Goal: Task Accomplishment & Management: Understand process/instructions

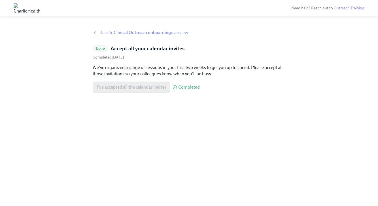
click at [124, 32] on strong "Clinical Outreach onboarding" at bounding box center [142, 32] width 57 height 5
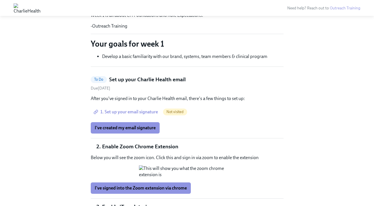
scroll to position [129, 0]
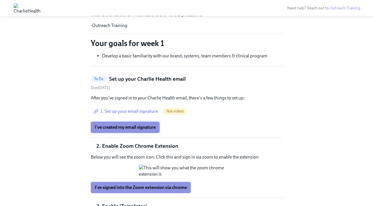
click at [147, 125] on span "I've created my email signature" at bounding box center [125, 127] width 61 height 6
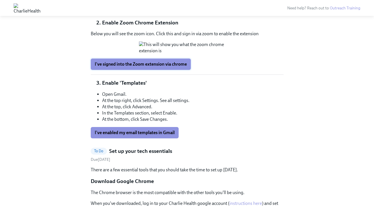
click at [143, 67] on span "I've signed into the Zoom extension via chrome" at bounding box center [141, 64] width 92 height 6
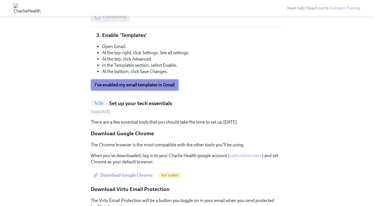
click at [139, 88] on span "I've enabled my email templates in Gmail" at bounding box center [135, 85] width 80 height 6
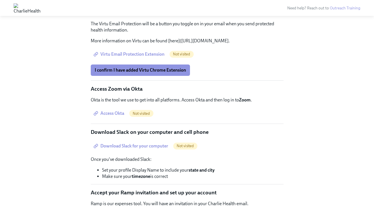
scroll to position [476, 0]
click at [136, 75] on button "I confirm I have added Virtu Chrome Extension" at bounding box center [140, 69] width 99 height 11
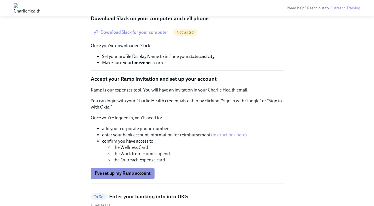
scroll to position [545, 0]
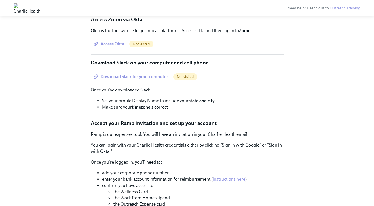
click at [116, 47] on span "Access Okta" at bounding box center [109, 44] width 29 height 6
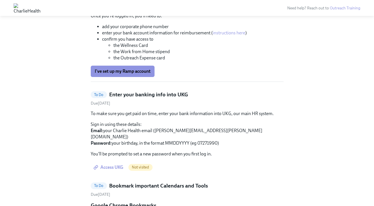
scroll to position [693, 0]
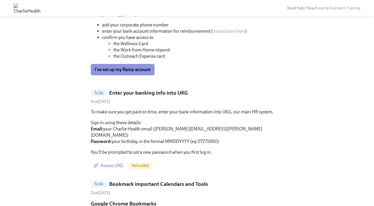
click at [126, 72] on span "I've set up my Ramp account" at bounding box center [123, 70] width 56 height 6
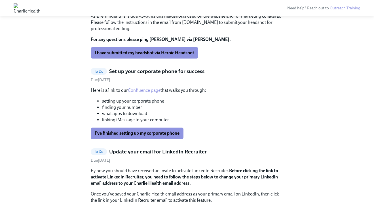
scroll to position [1004, 0]
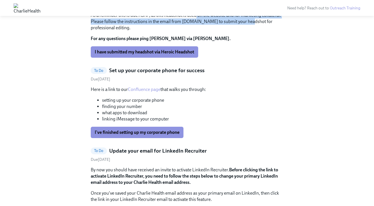
drag, startPoint x: 248, startPoint y: 98, endPoint x: 196, endPoint y: 91, distance: 52.9
click at [196, 31] on p "As a reminder this is due ASAP, as this headshot is used on the website and for…" at bounding box center [187, 21] width 193 height 19
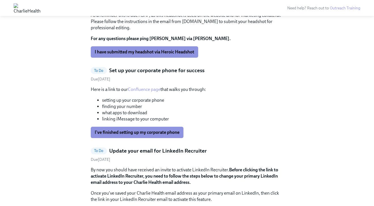
click at [191, 31] on p "As a reminder this is due ASAP, as this headshot is used on the website and for…" at bounding box center [187, 21] width 193 height 19
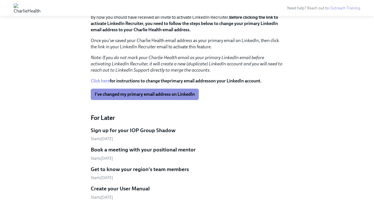
scroll to position [1158, 0]
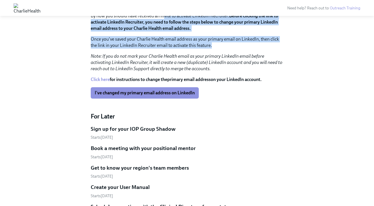
drag, startPoint x: 168, startPoint y: 126, endPoint x: 164, endPoint y: 90, distance: 36.2
click at [164, 72] on div "By now you should have received an invite to activate LinkedIn Recruiter. Befor…" at bounding box center [187, 42] width 193 height 59
click at [164, 31] on p "By now you should have received an invite to activate LinkedIn Recruiter. Befor…" at bounding box center [187, 22] width 193 height 19
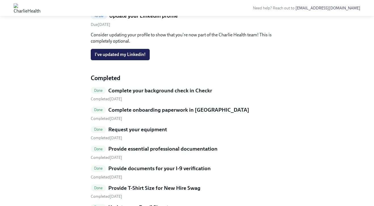
scroll to position [139, 0]
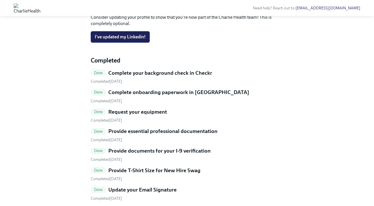
click at [128, 40] on span "I've updated my Linkedin!" at bounding box center [120, 37] width 51 height 6
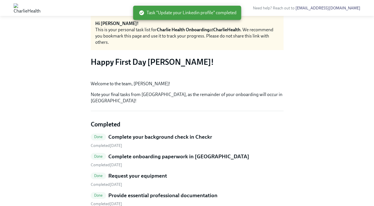
scroll to position [0, 0]
